Goal: Task Accomplishment & Management: Use online tool/utility

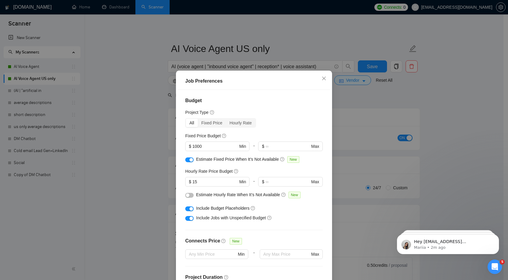
scroll to position [7, 0]
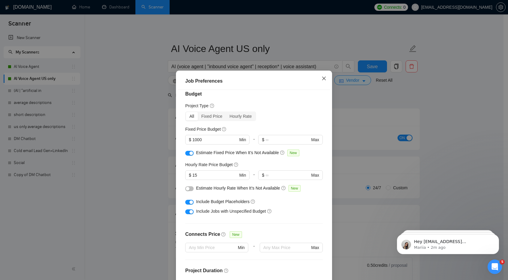
click at [317, 80] on span "Close" at bounding box center [324, 79] width 16 height 16
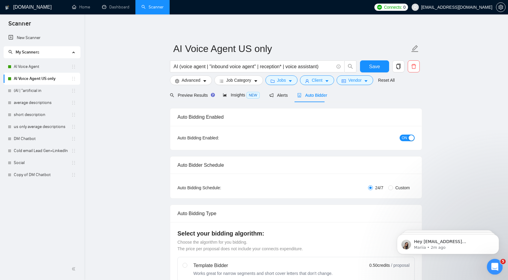
click at [491, 264] on icon "Open Intercom Messenger" at bounding box center [494, 266] width 10 height 10
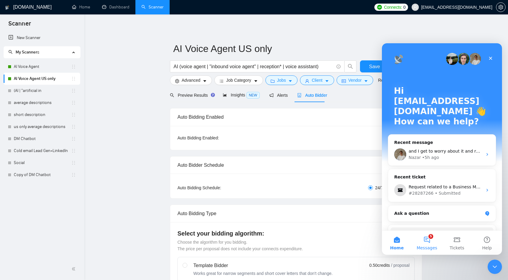
click at [425, 244] on button "5 Messages" at bounding box center [427, 242] width 30 height 24
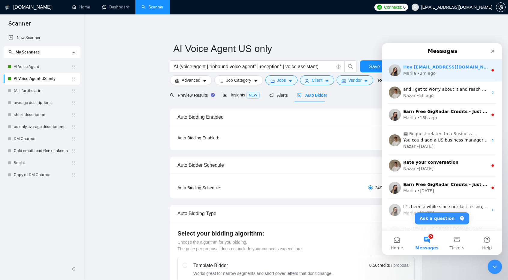
click at [437, 76] on div "Mariia • 2m ago" at bounding box center [445, 73] width 85 height 6
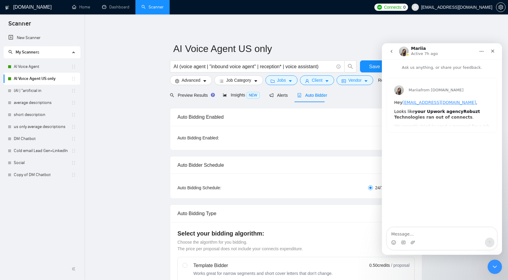
click at [390, 47] on button "go back" at bounding box center [391, 51] width 11 height 11
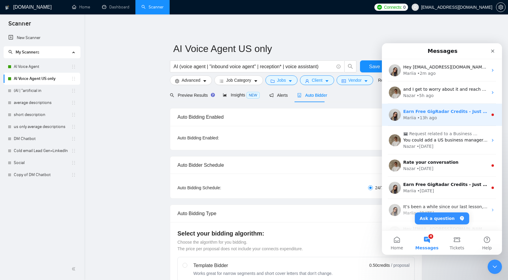
click at [419, 119] on div "• 13h ago" at bounding box center [427, 118] width 20 height 6
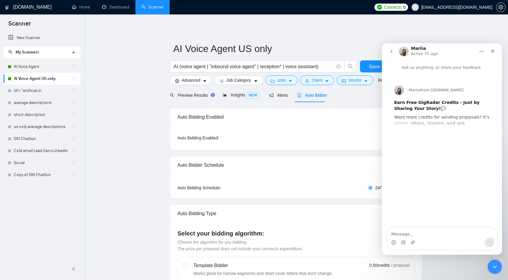
click at [391, 47] on button "go back" at bounding box center [391, 51] width 11 height 11
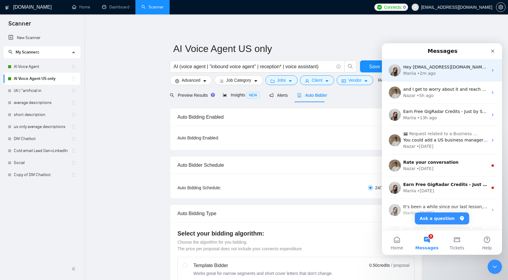
click at [438, 74] on div "Mariia • 2m ago" at bounding box center [445, 73] width 85 height 6
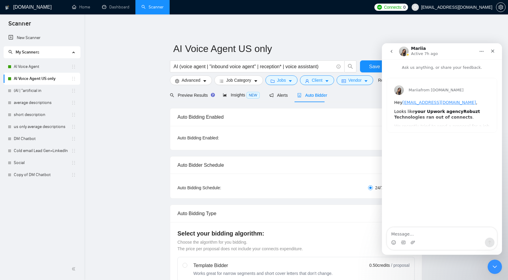
click at [85, 10] on link "Home" at bounding box center [81, 7] width 18 height 5
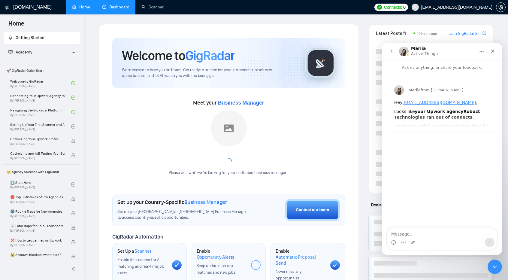
click at [116, 10] on link "Dashboard" at bounding box center [115, 7] width 27 height 5
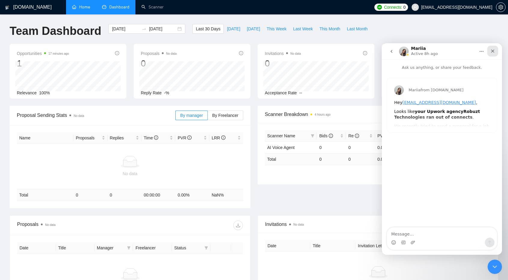
click at [496, 50] on div "Close" at bounding box center [492, 51] width 11 height 11
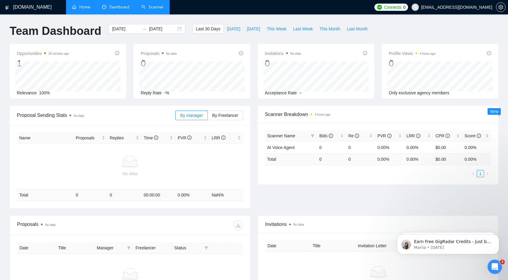
click at [156, 8] on link "Scanner" at bounding box center [152, 7] width 22 height 5
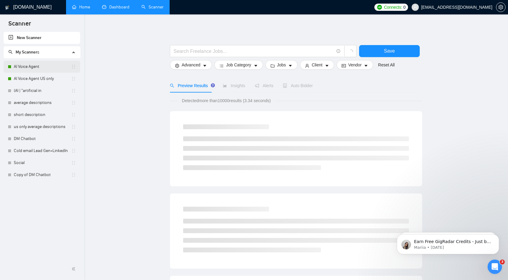
click at [40, 65] on link "AI Voice Agent" at bounding box center [42, 67] width 57 height 12
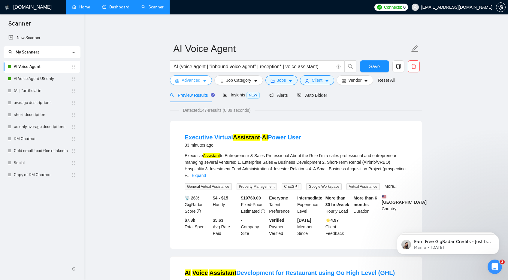
click at [185, 79] on span "Advanced" at bounding box center [191, 80] width 19 height 7
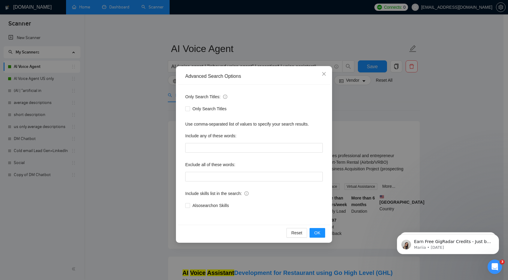
click at [148, 113] on div "Advanced Search Options Only Search Titles: Only Search Titles Use comma-separa…" at bounding box center [254, 140] width 508 height 280
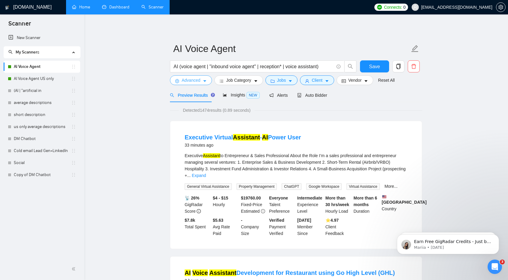
click at [195, 81] on span "Advanced" at bounding box center [191, 80] width 19 height 7
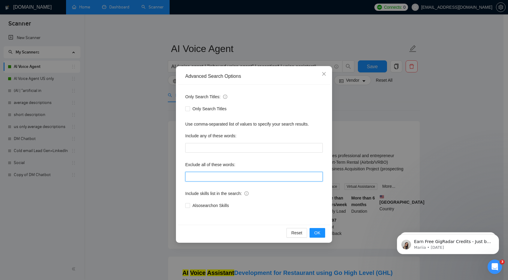
click at [221, 178] on input "text" at bounding box center [253, 177] width 137 height 10
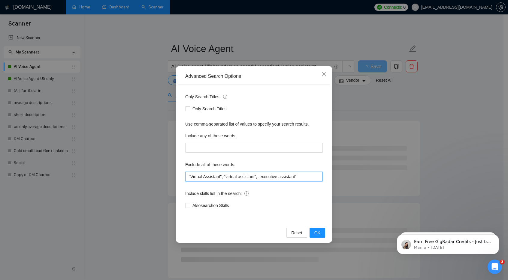
click at [259, 176] on input ""Virtual Assistant", "virtual assistant", :executive assistant"" at bounding box center [253, 177] width 137 height 10
click at [302, 175] on input ""Virtual Assistant", "virtual assistant", "executive assistant"" at bounding box center [253, 177] width 137 height 10
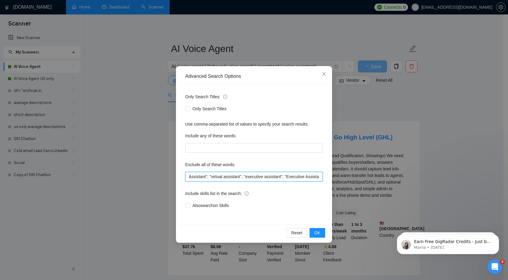
scroll to position [0, 16]
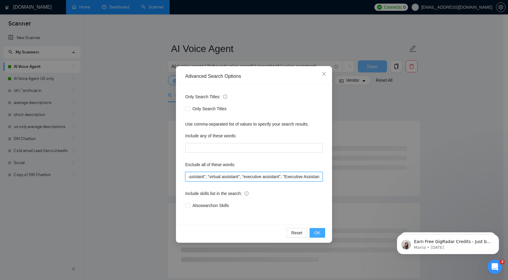
type input ""Virtual Assistant", "virtual assistant", "executive assistant", "Executive Ass…"
click at [319, 231] on span "OK" at bounding box center [317, 232] width 6 height 7
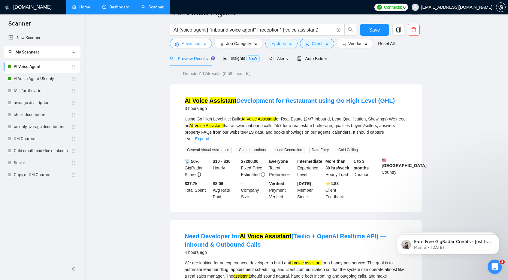
scroll to position [0, 0]
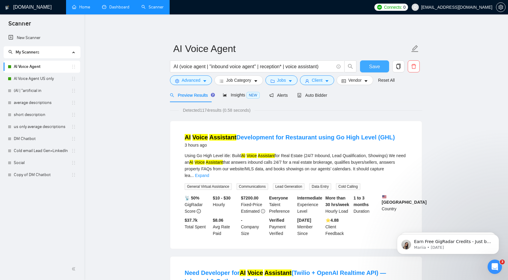
click at [376, 67] on span "Save" at bounding box center [374, 67] width 11 height 8
click at [206, 81] on icon "caret-down" at bounding box center [205, 81] width 4 height 4
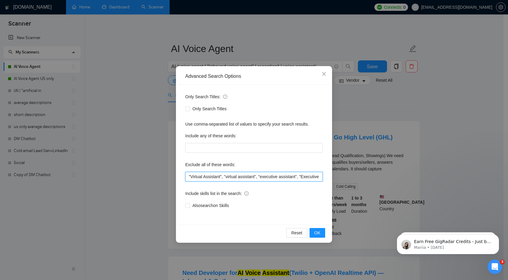
click at [202, 177] on input ""Virtual Assistant", "virtual assistant", "executive assistant", "Executive Ass…" at bounding box center [253, 177] width 137 height 10
click at [316, 232] on span "OK" at bounding box center [317, 232] width 6 height 7
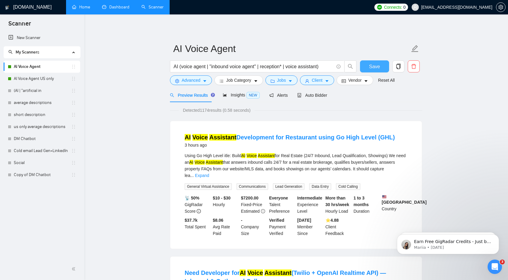
click at [372, 68] on span "Save" at bounding box center [374, 67] width 11 height 8
click at [34, 77] on link "AI Voice Agent US only" at bounding box center [42, 79] width 57 height 12
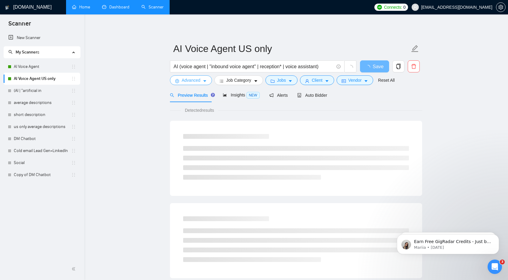
click at [193, 76] on button "Advanced" at bounding box center [191, 80] width 42 height 10
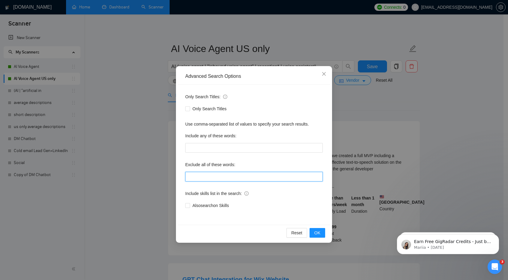
click at [194, 173] on input "text" at bounding box center [253, 177] width 137 height 10
paste input ""Virtual Assistant", "virtual assistant", "executive assistant", "Executive Ass…"
type input ""Virtual Assistant", "virtual assistant", "executive assistant", "Executive Ass…"
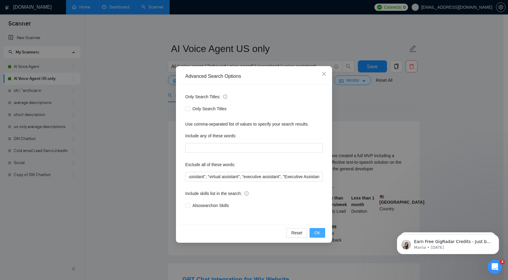
scroll to position [0, 0]
click at [316, 232] on span "OK" at bounding box center [317, 232] width 6 height 7
click at [316, 232] on div "Advanced Search Options Only Search Titles: Only Search Titles Use comma-separa…" at bounding box center [254, 154] width 156 height 176
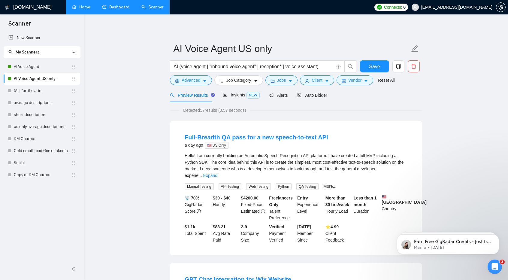
click at [188, 75] on div "AI (voice agent | "inbound voice agent" | reception* | voice assistant)" at bounding box center [263, 67] width 189 height 15
click at [191, 81] on span "Advanced" at bounding box center [191, 80] width 19 height 7
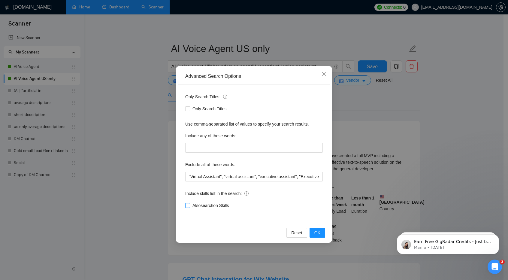
click at [198, 205] on span "Also search on Skills" at bounding box center [210, 205] width 41 height 7
click at [189, 205] on input "Also search on Skills" at bounding box center [187, 205] width 4 height 4
checkbox input "true"
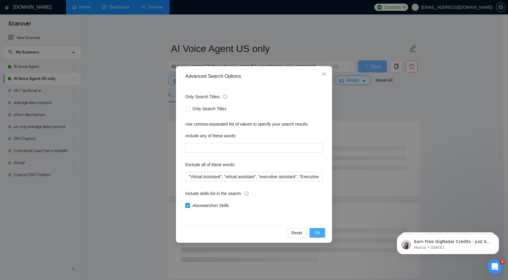
click at [317, 232] on span "OK" at bounding box center [317, 232] width 6 height 7
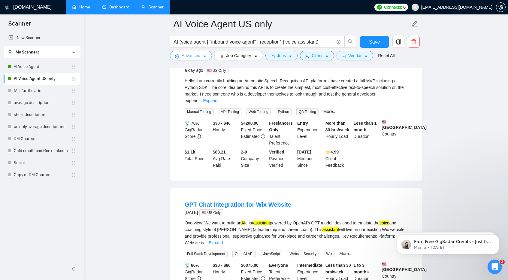
scroll to position [79, 0]
click at [369, 42] on button "Save" at bounding box center [374, 42] width 29 height 12
click at [18, 68] on link "AI Voice Agent" at bounding box center [42, 67] width 57 height 12
click at [32, 64] on link "AI Voice Agent" at bounding box center [42, 67] width 57 height 12
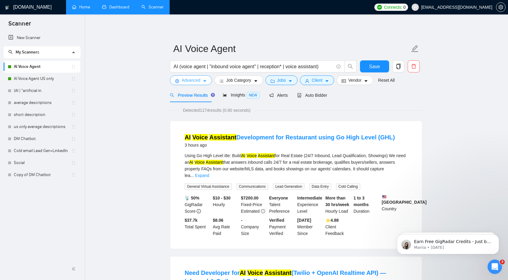
click at [194, 79] on span "Advanced" at bounding box center [191, 80] width 19 height 7
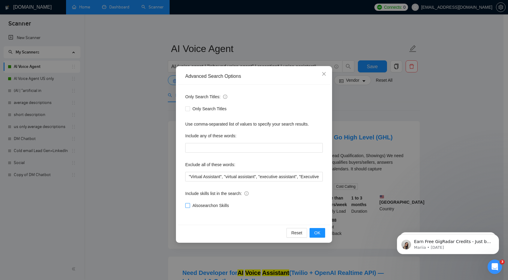
click at [187, 206] on input "Also search on Skills" at bounding box center [187, 205] width 4 height 4
checkbox input "true"
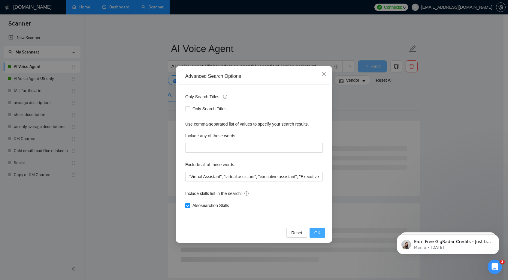
click at [319, 233] on span "OK" at bounding box center [317, 232] width 6 height 7
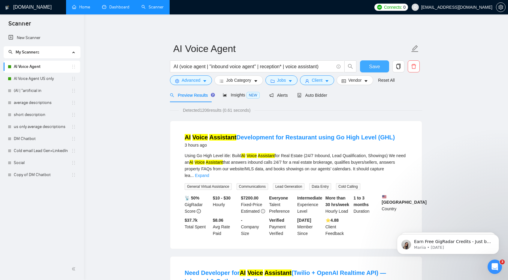
click at [379, 66] on span "Save" at bounding box center [374, 67] width 11 height 8
click at [44, 83] on link "AI Voice Agent US only" at bounding box center [42, 79] width 57 height 12
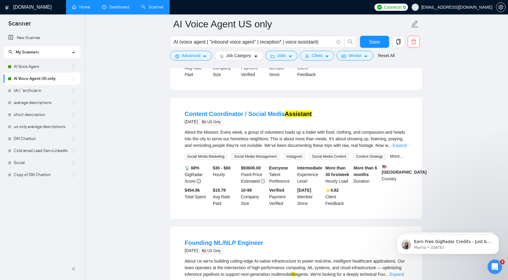
scroll to position [705, 0]
click at [119, 61] on main "AI Voice Agent US only AI (voice agent | "inbound voice agent" | reception* | v…" at bounding box center [296, 33] width 404 height 1429
click at [396, 143] on link "Expand" at bounding box center [399, 145] width 14 height 5
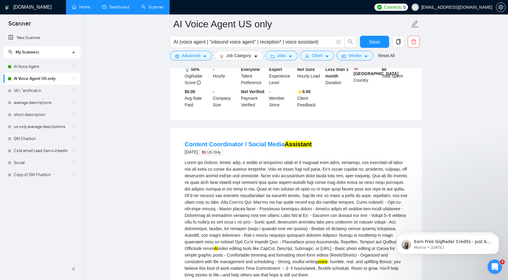
scroll to position [674, 0]
drag, startPoint x: 396, startPoint y: 148, endPoint x: 288, endPoint y: 182, distance: 113.4
click at [288, 182] on div "AI video editing tools like CapCut, Descript, Submagic, or [URL] - Basic photo …" at bounding box center [296, 218] width 223 height 119
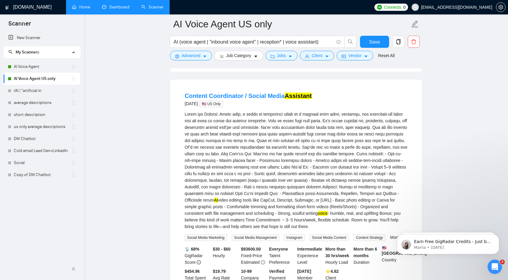
scroll to position [704, 0]
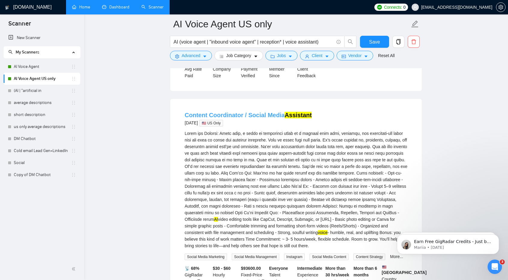
drag, startPoint x: 305, startPoint y: 95, endPoint x: 253, endPoint y: 94, distance: 52.2
drag, startPoint x: 253, startPoint y: 94, endPoint x: 246, endPoint y: 94, distance: 7.2
click at [246, 112] on link "Content Coordinator / Social Media Assistant" at bounding box center [248, 115] width 127 height 7
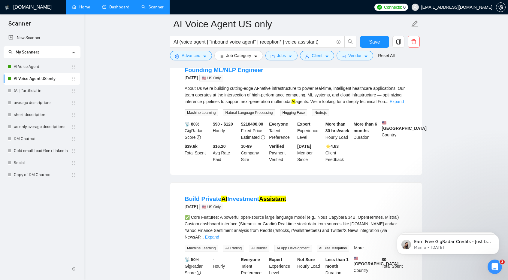
scroll to position [467, 0]
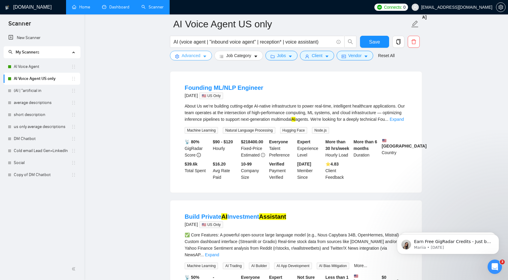
click at [195, 57] on span "Advanced" at bounding box center [191, 55] width 19 height 7
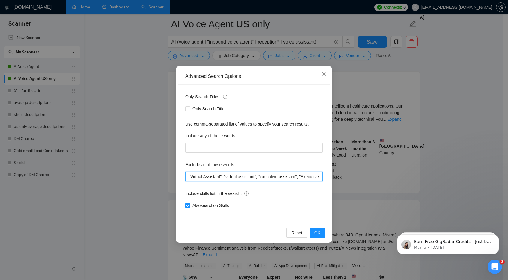
click at [311, 177] on input ""Virtual Assistant", "virtual assistant", "executive assistant", "Executive Ass…" at bounding box center [253, 177] width 137 height 10
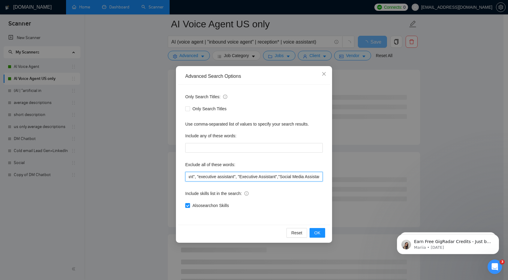
click at [275, 176] on input ""Virtual Assistant", "virtual assistant", "executive assistant", "Executive Ass…" at bounding box center [253, 177] width 137 height 10
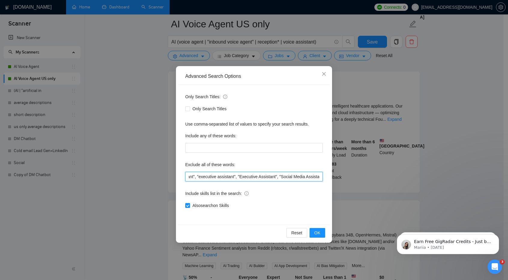
click at [304, 174] on input ""Virtual Assistant", "virtual assistant", "executive assistant", "Executive Ass…" at bounding box center [253, 177] width 137 height 10
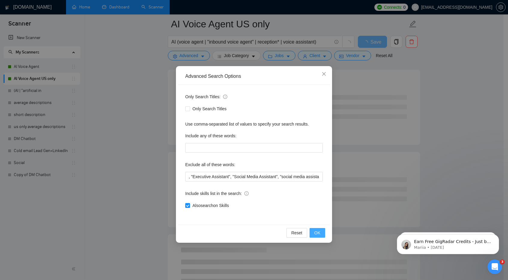
scroll to position [0, 0]
click at [321, 232] on button "OK" at bounding box center [317, 233] width 16 height 10
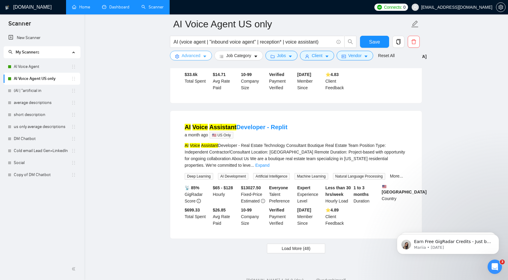
scroll to position [1207, 0]
click at [305, 245] on span "Load More (48)" at bounding box center [295, 248] width 29 height 7
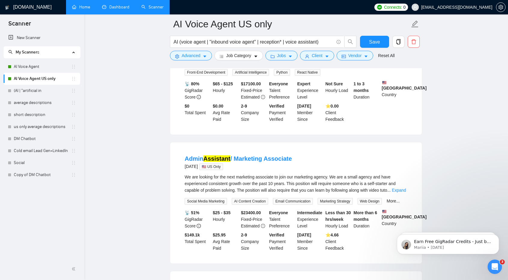
scroll to position [2301, 0]
click at [197, 54] on span "Advanced" at bounding box center [191, 55] width 19 height 7
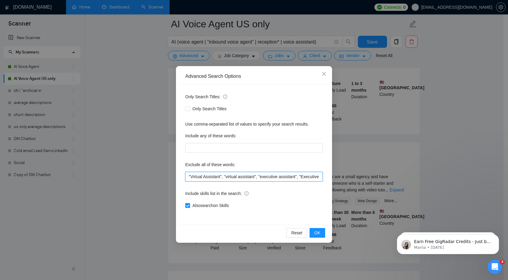
click at [226, 175] on input ""Virtual Assistant", "virtual assistant", "executive assistant", "Executive Ass…" at bounding box center [253, 177] width 137 height 10
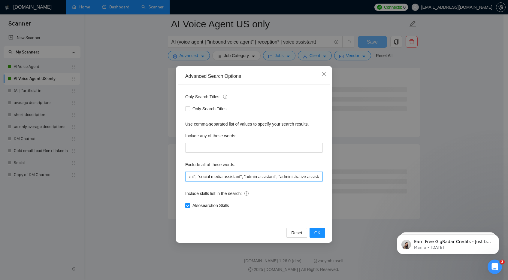
scroll to position [721, 0]
click at [228, 178] on input ""Virtual Assistant", "virtual assistant", "executive assistant", "Executive Ass…" at bounding box center [253, 177] width 137 height 10
type input ""Virtual Assistant", "virtual assistant", "executive assistant", "Executive Ass…"
click at [320, 234] on span "OK" at bounding box center [317, 232] width 6 height 7
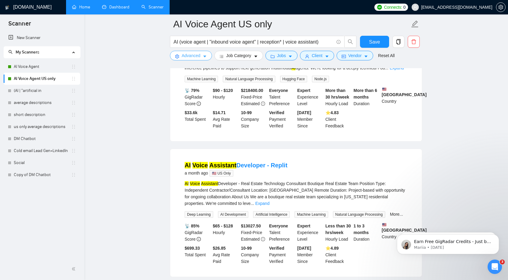
scroll to position [1207, 0]
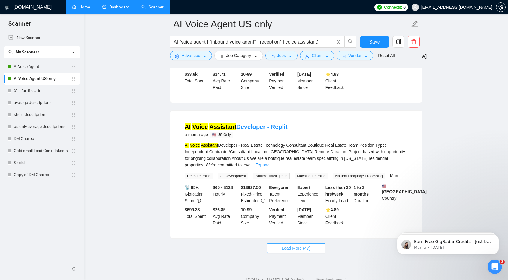
click at [313, 243] on button "Load More (47)" at bounding box center [296, 248] width 58 height 10
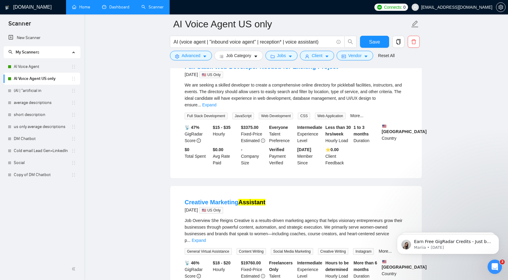
scroll to position [2390, 0]
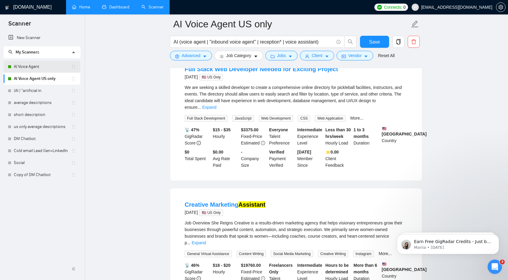
click at [52, 63] on link "AI Voice Agent" at bounding box center [42, 67] width 57 height 12
click at [59, 64] on link "AI Voice Agent" at bounding box center [42, 67] width 57 height 12
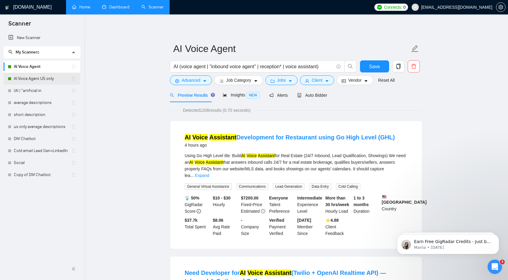
click at [36, 75] on link "AI Voice Agent US only" at bounding box center [42, 79] width 57 height 12
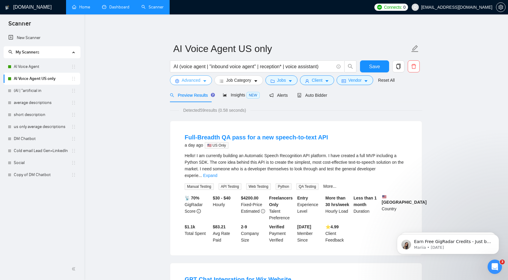
click at [201, 80] on button "Advanced" at bounding box center [191, 80] width 42 height 10
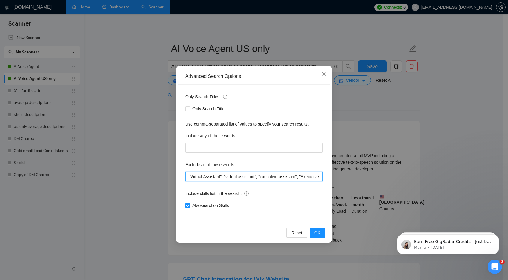
click at [224, 177] on input ""Virtual Assistant", "virtual assistant", "executive assistant", "Executive Ass…" at bounding box center [253, 177] width 137 height 10
click at [236, 176] on input ""Virtual Assistant", "virtual assistant", "executive assistant", "Executive Ass…" at bounding box center [253, 177] width 137 height 10
paste input ", "Social Media Assistant", "social media assistant", "admin assistant", "admin…"
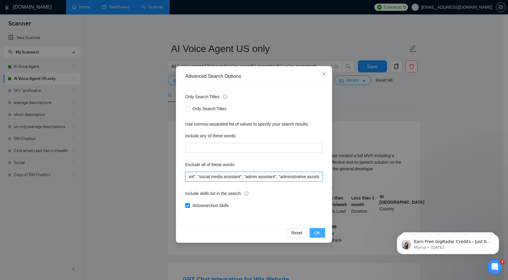
type input ""Virtual Assistant", "virtual assistant", "executive assistant", "Executive Ass…"
click at [317, 233] on span "OK" at bounding box center [317, 232] width 6 height 7
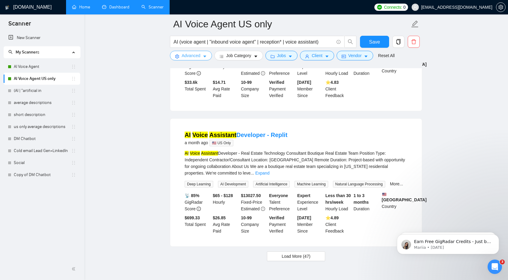
scroll to position [1207, 0]
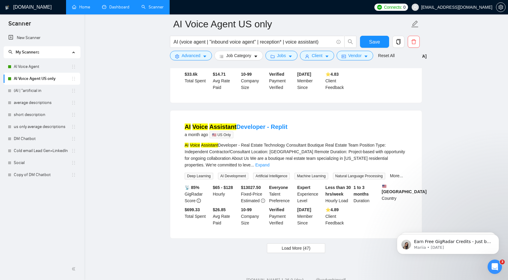
click at [288, 245] on span "Load More (47)" at bounding box center [295, 248] width 29 height 7
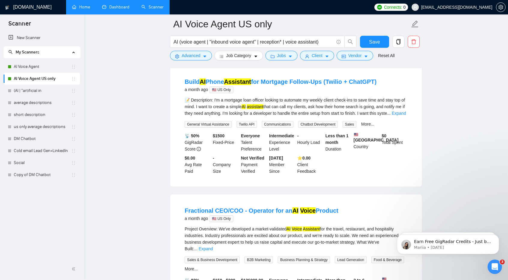
scroll to position [1366, 0]
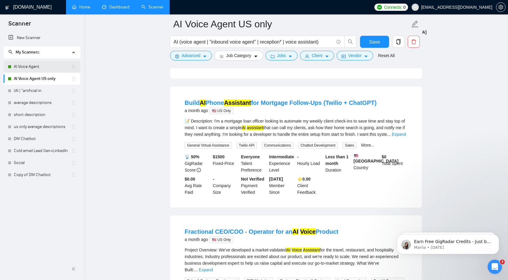
click at [54, 61] on link "AI Voice Agent" at bounding box center [42, 67] width 57 height 12
click at [364, 42] on button "Save" at bounding box center [374, 42] width 29 height 12
click at [51, 67] on link "AI Voice Agent" at bounding box center [42, 67] width 57 height 12
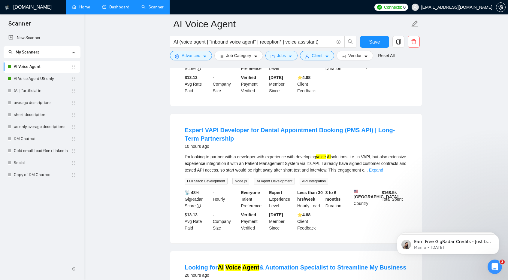
scroll to position [564, 0]
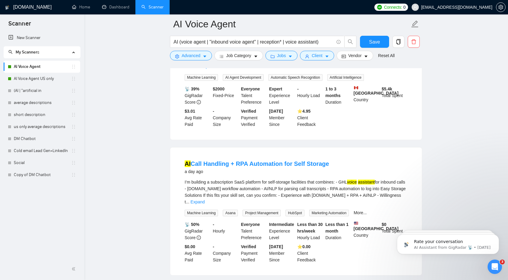
scroll to position [1230, 0]
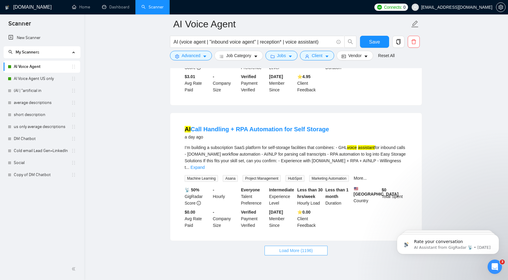
click at [284, 247] on span "Load More (1196)" at bounding box center [295, 250] width 33 height 7
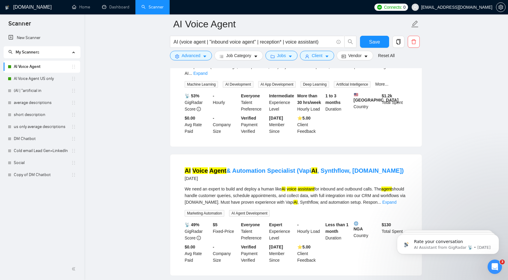
scroll to position [2554, 0]
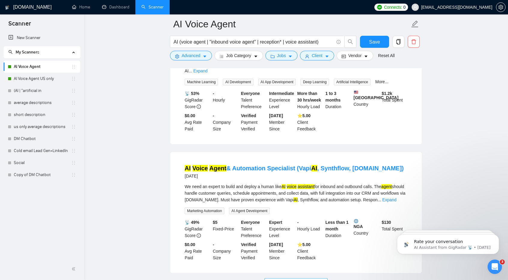
click at [295, 279] on span "Load More (1186)" at bounding box center [295, 282] width 33 height 7
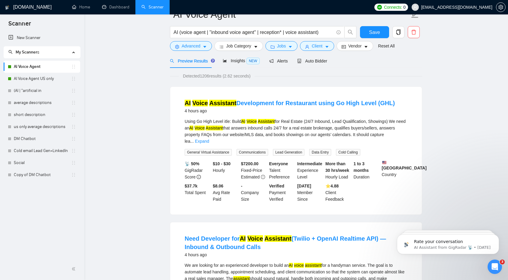
scroll to position [0, 0]
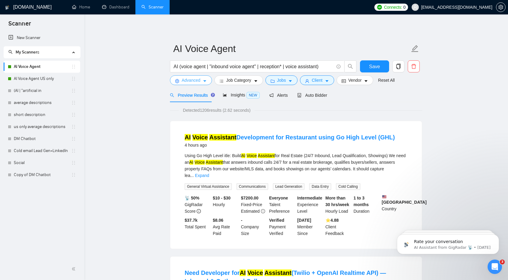
click at [190, 78] on span "Advanced" at bounding box center [191, 80] width 19 height 7
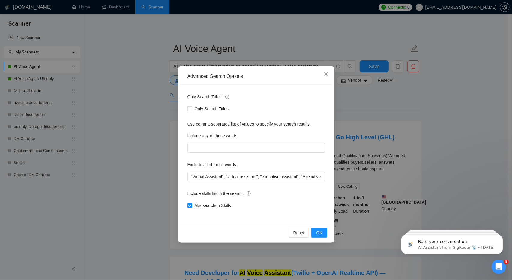
click at [121, 120] on div "Advanced Search Options Only Search Titles: Only Search Titles Use comma-separa…" at bounding box center [256, 140] width 512 height 280
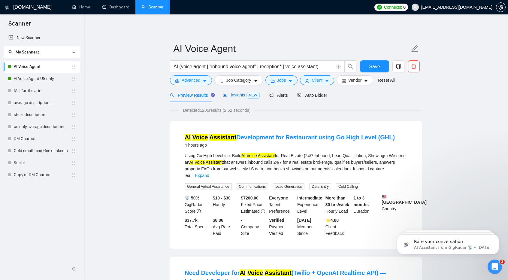
click at [240, 94] on span "Insights NEW" at bounding box center [241, 94] width 37 height 5
